Goal: Find specific page/section: Find specific page/section

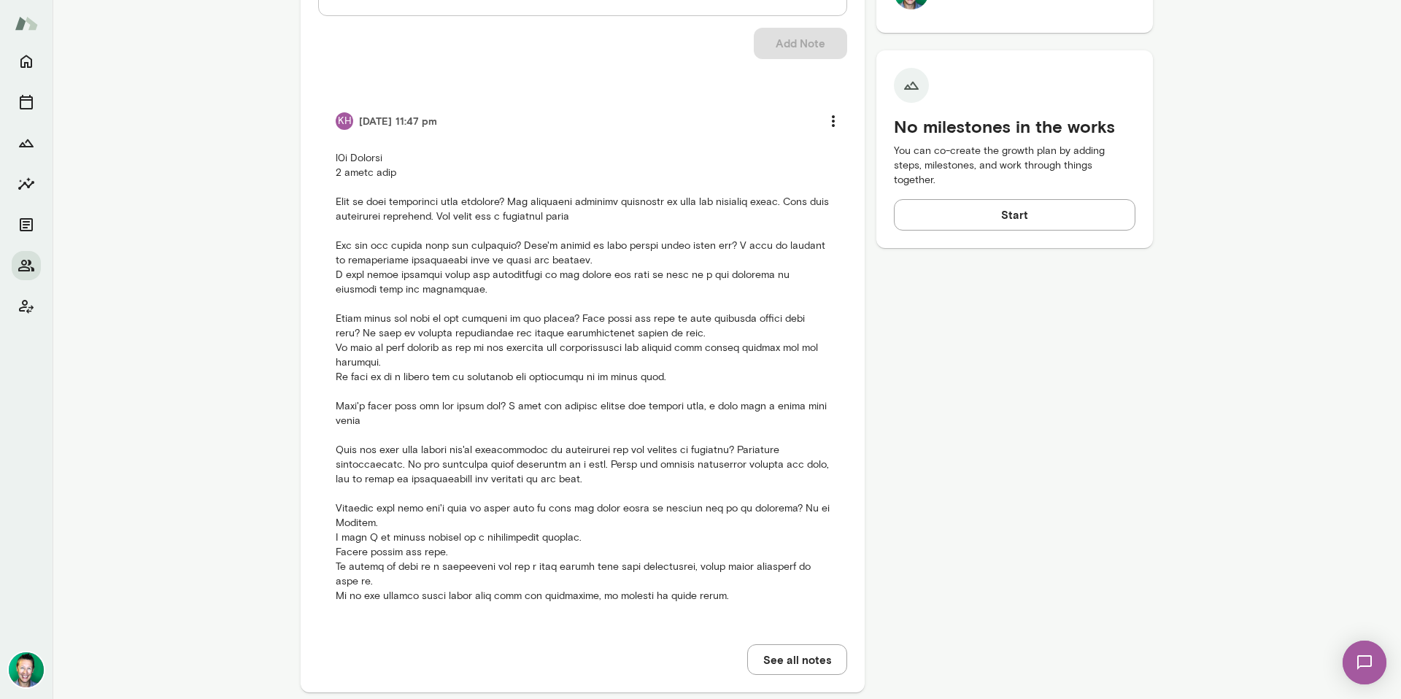
scroll to position [614, 0]
click at [28, 57] on icon "Home" at bounding box center [26, 61] width 12 height 13
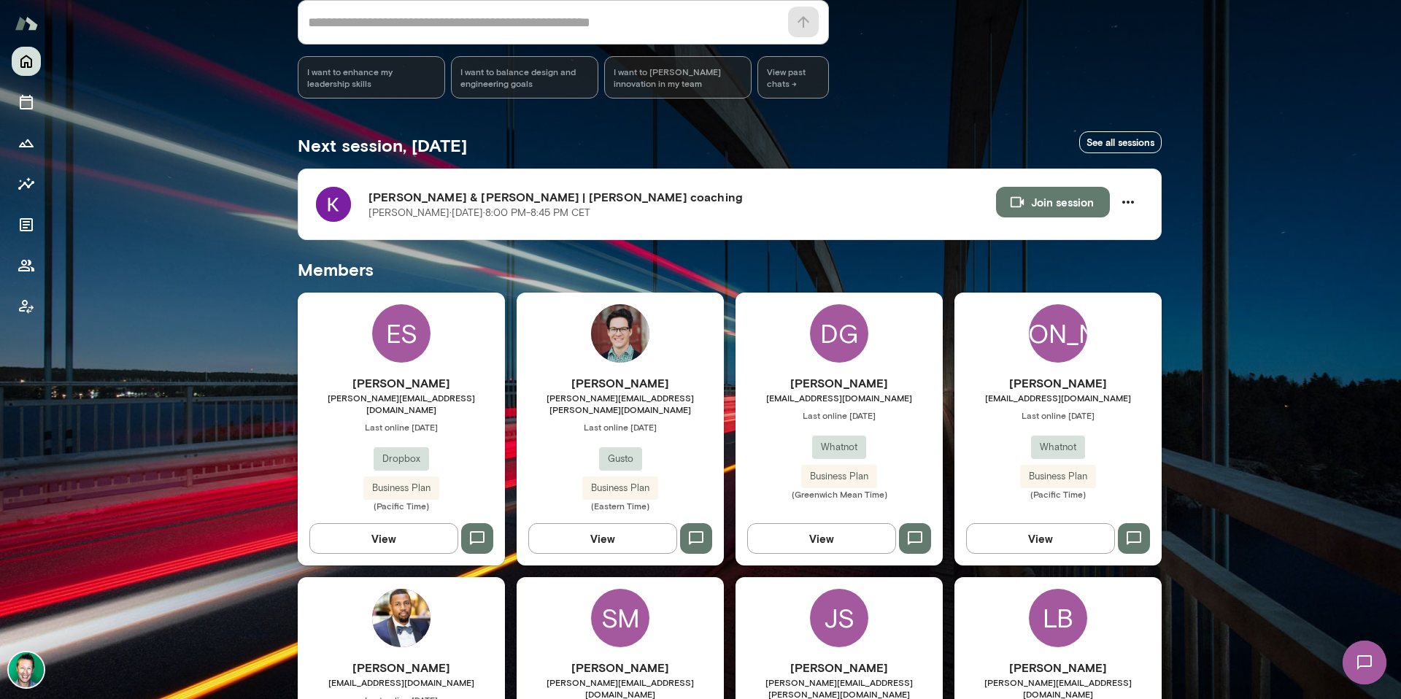
scroll to position [166, 0]
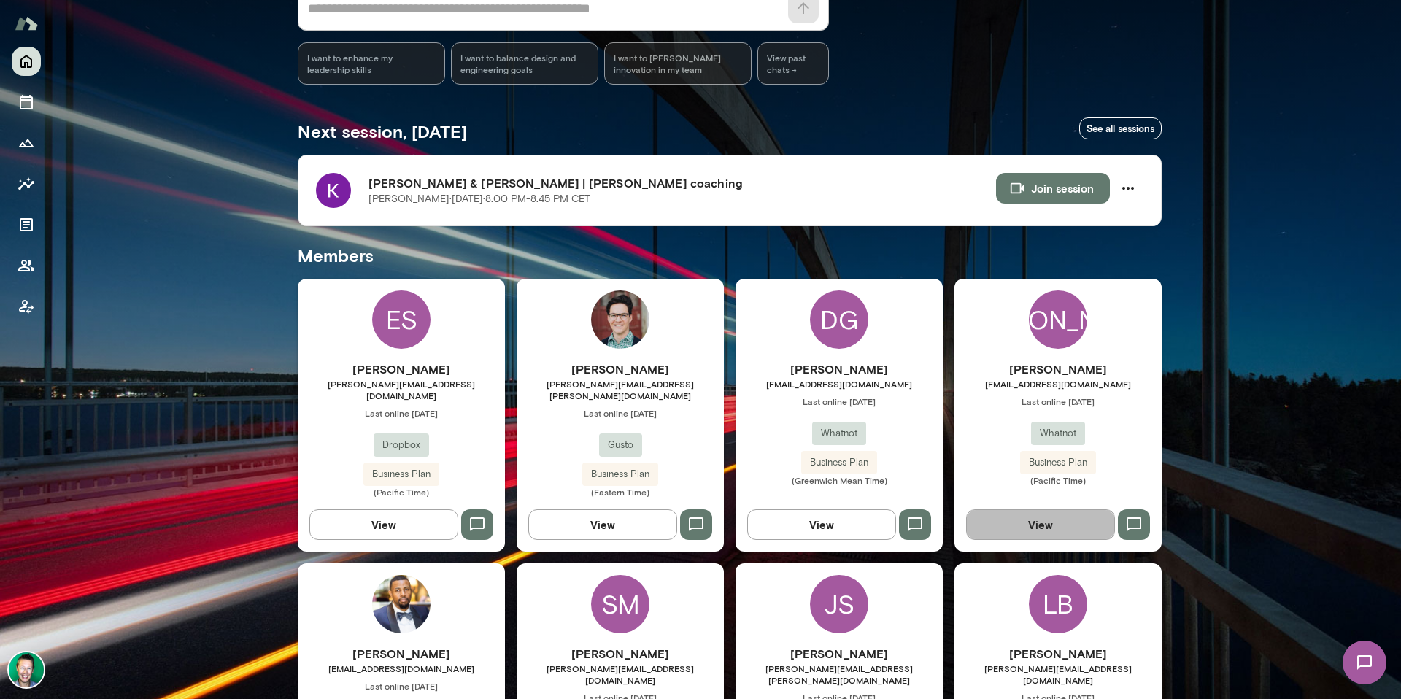
click at [1050, 520] on button "View" at bounding box center [1040, 524] width 149 height 31
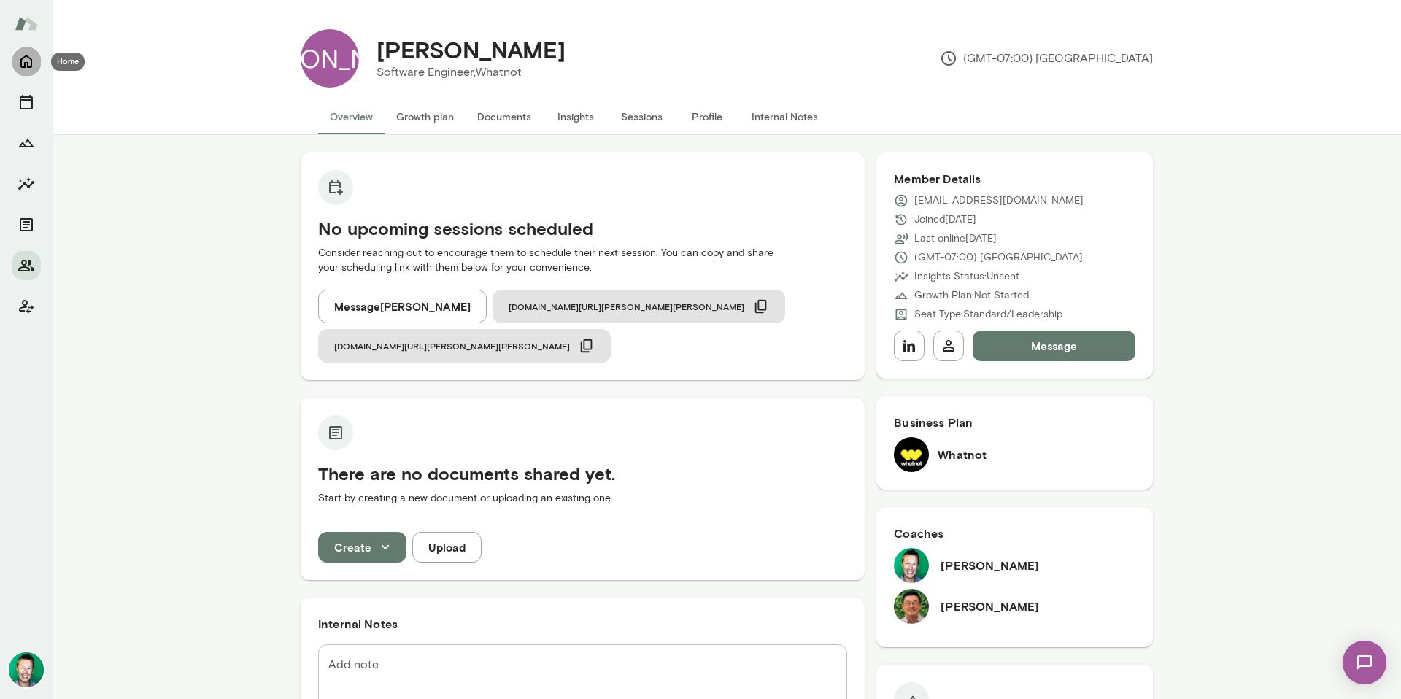
click at [31, 59] on icon "Home" at bounding box center [27, 62] width 18 height 18
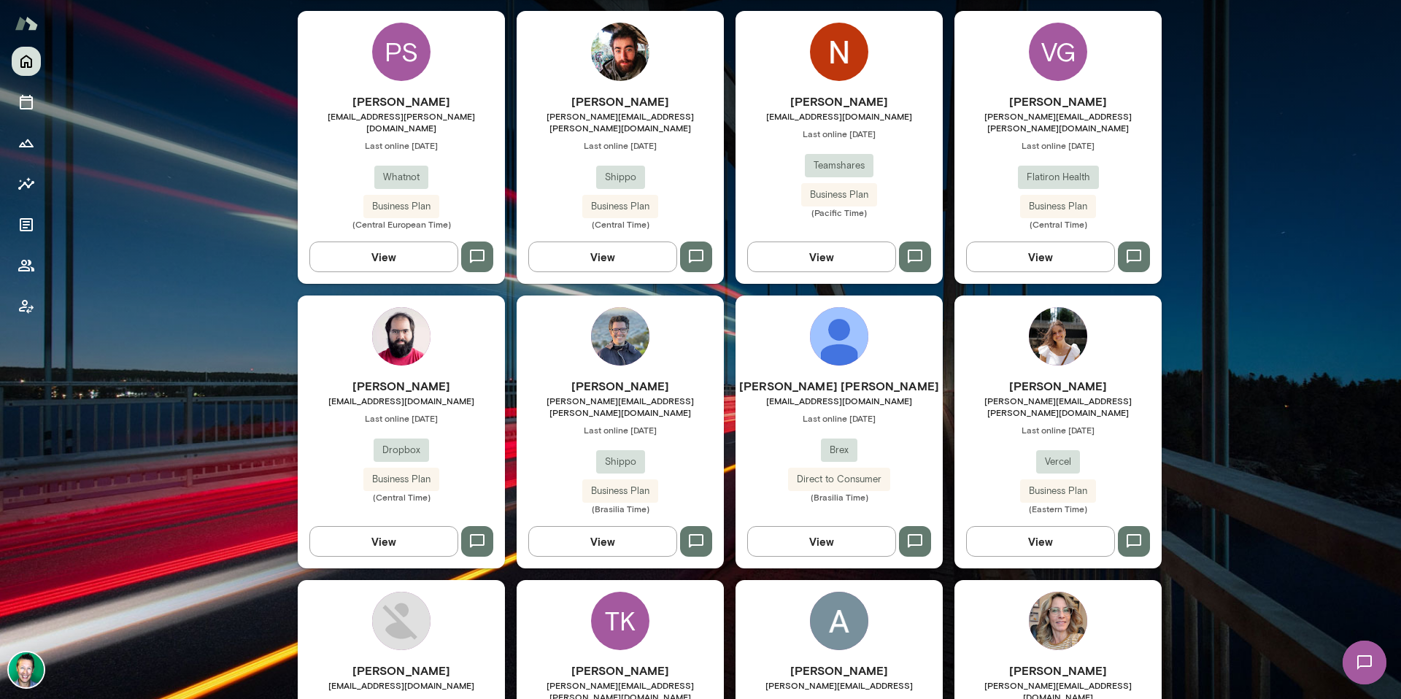
scroll to position [914, 0]
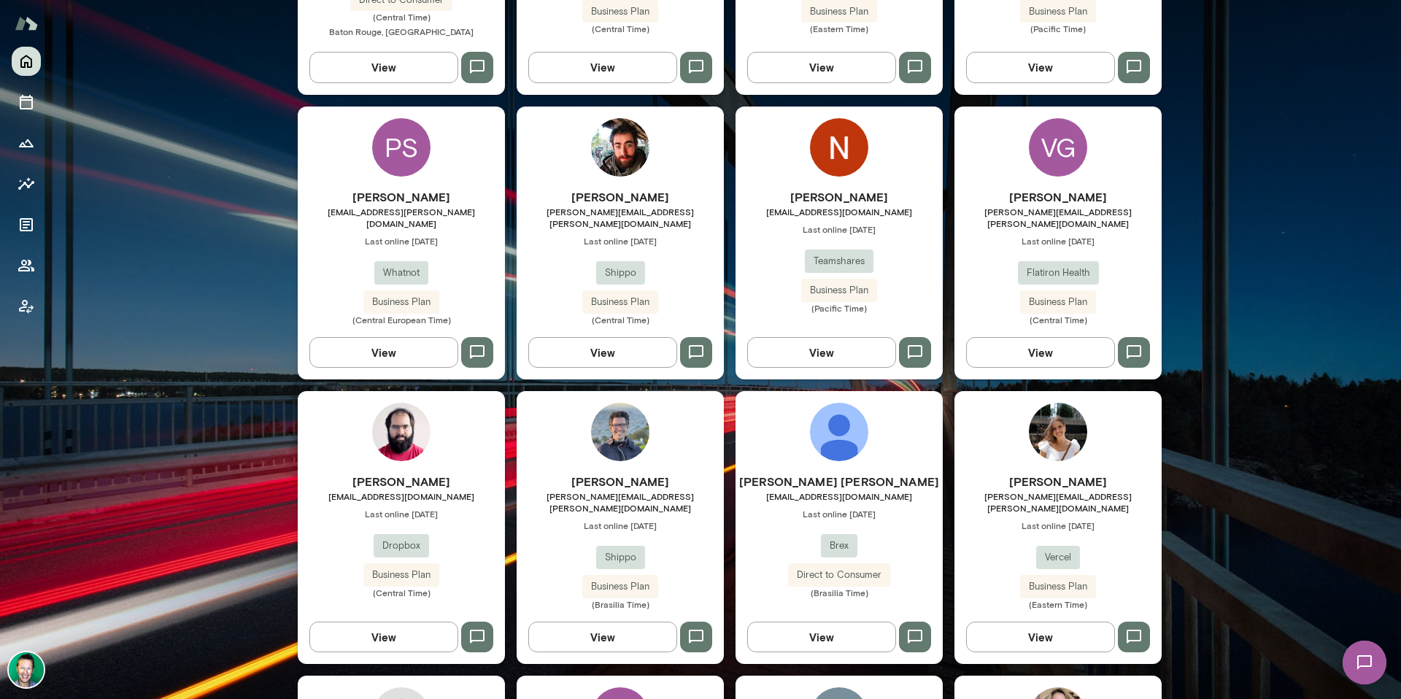
click at [387, 337] on button "View" at bounding box center [383, 352] width 149 height 31
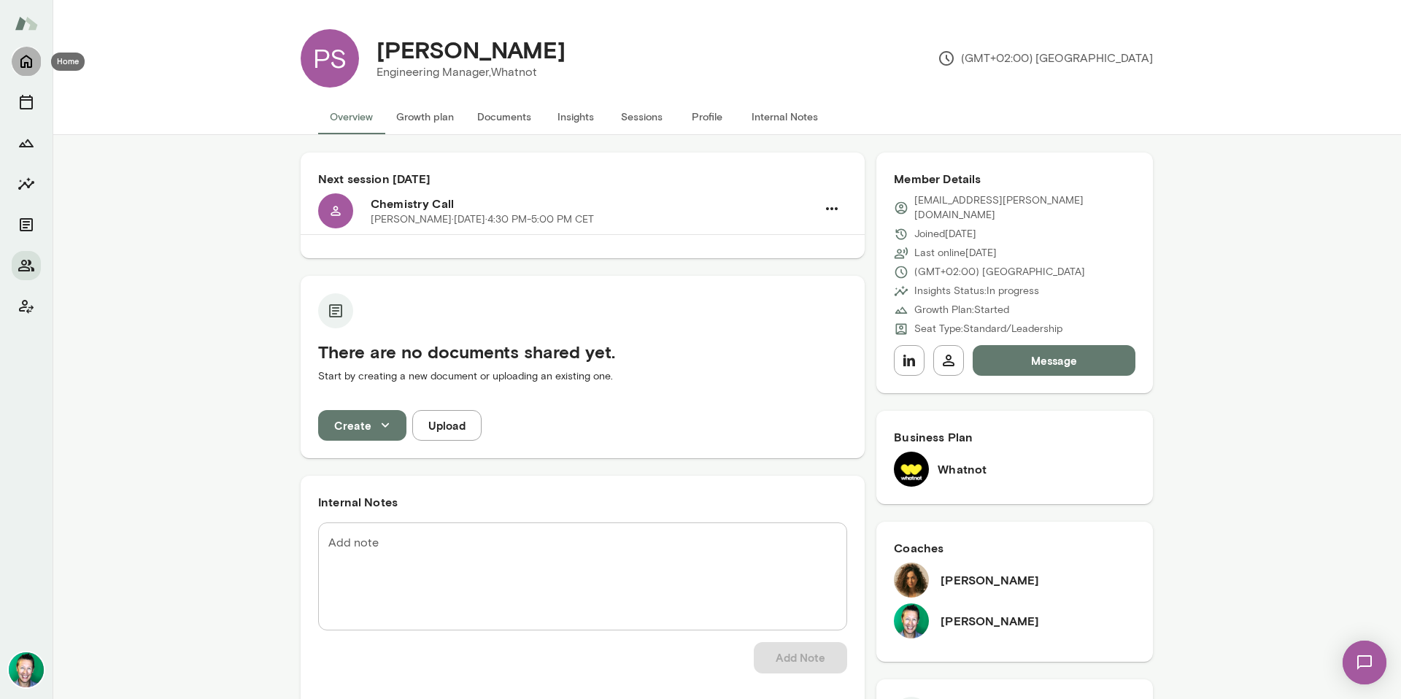
click at [22, 66] on icon "Home" at bounding box center [26, 61] width 12 height 13
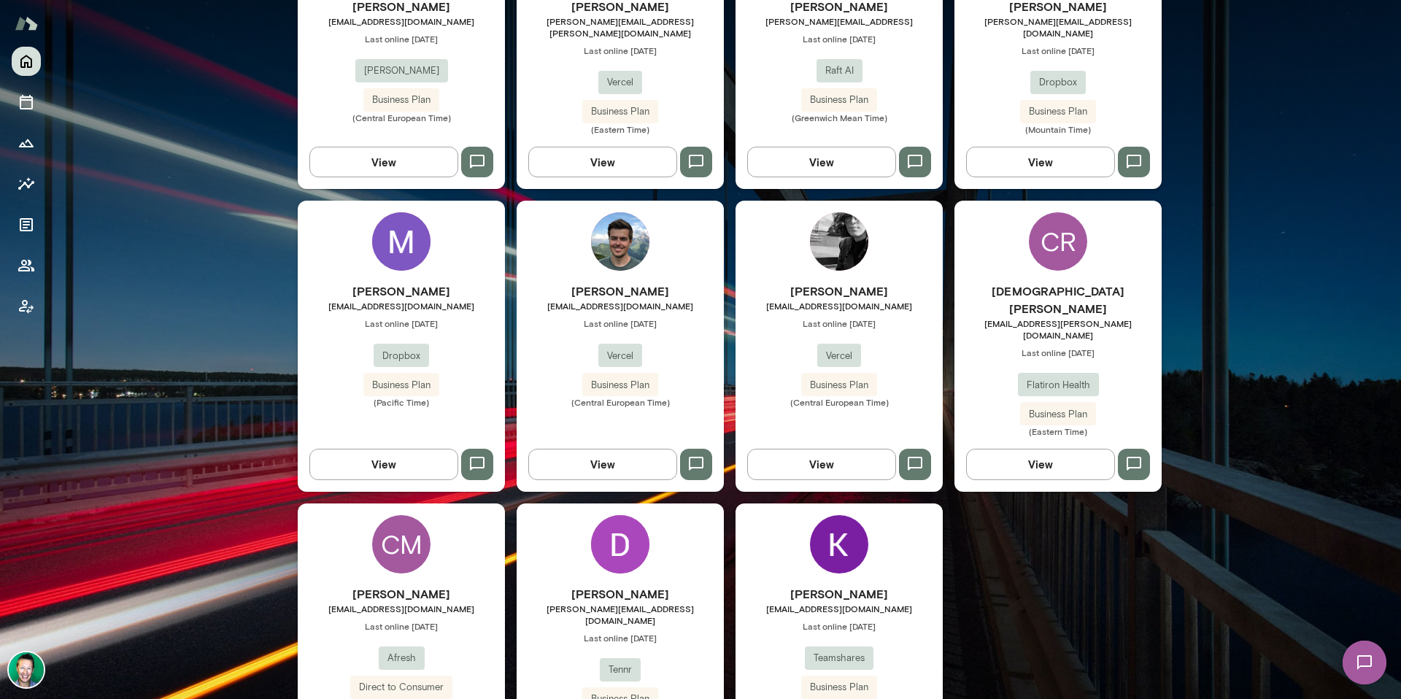
scroll to position [1681, 0]
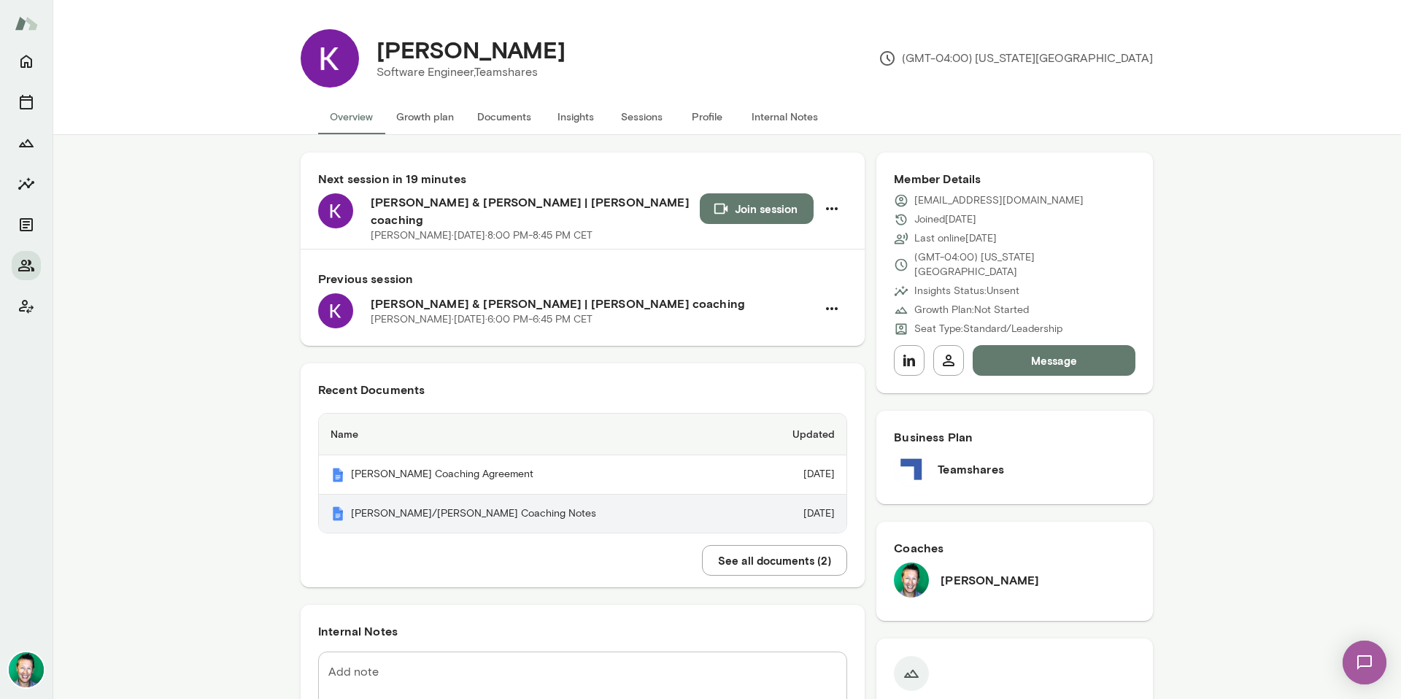
click at [382, 500] on th "[PERSON_NAME]/[PERSON_NAME] Coaching Notes" at bounding box center [534, 514] width 430 height 39
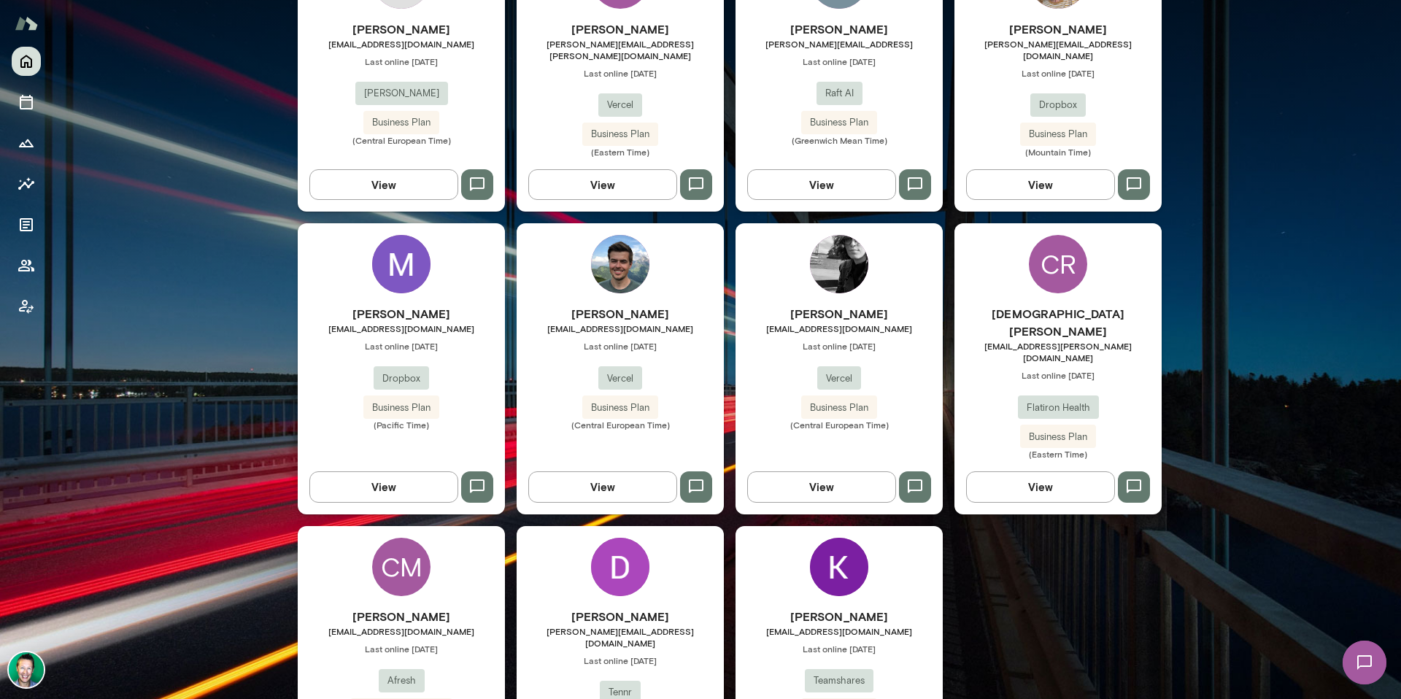
scroll to position [1681, 0]
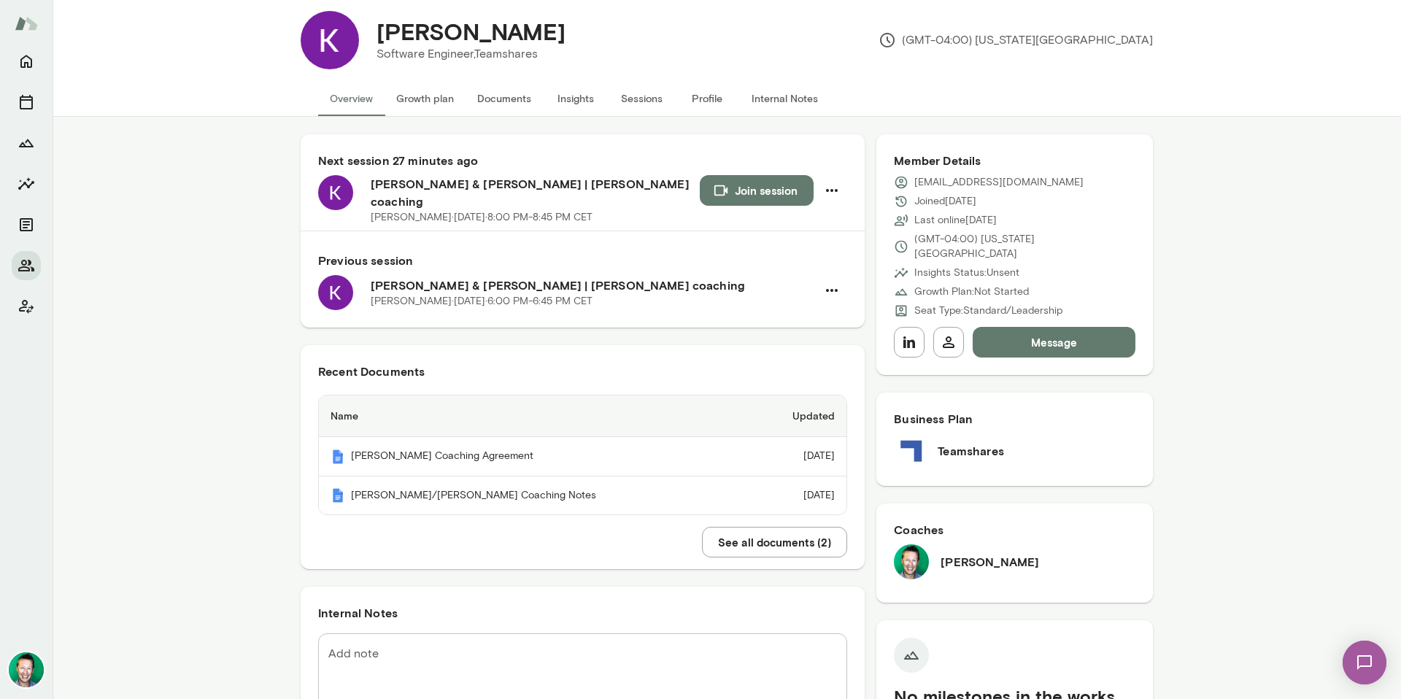
scroll to position [30, 0]
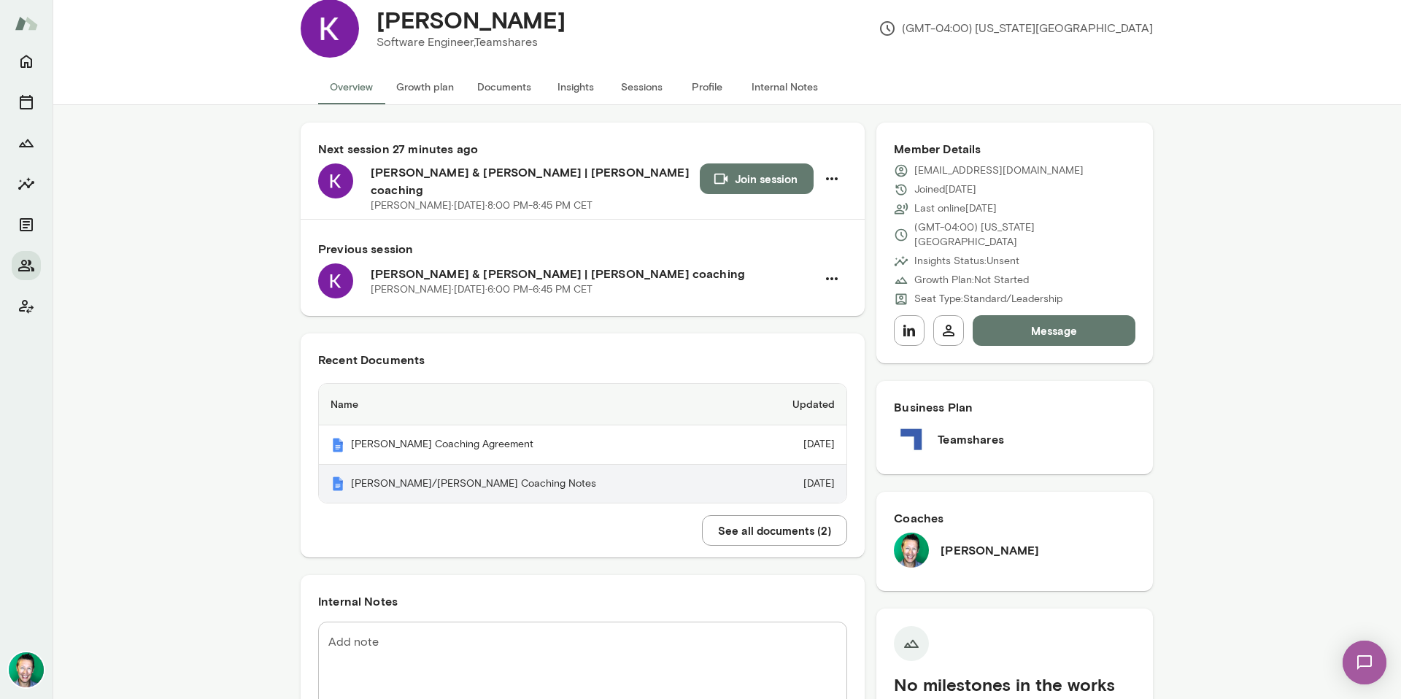
click at [403, 468] on th "[PERSON_NAME]/[PERSON_NAME] Coaching Notes" at bounding box center [534, 484] width 430 height 39
